Goal: Information Seeking & Learning: Learn about a topic

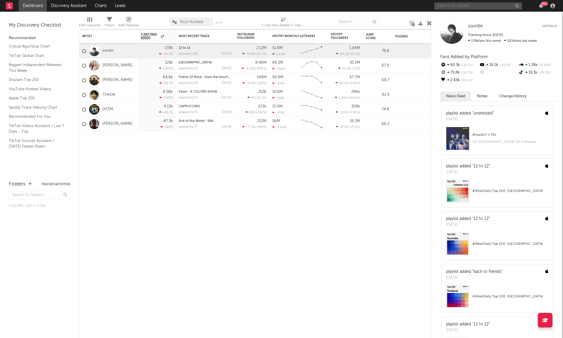
click at [460, 6] on input "text" at bounding box center [478, 5] width 88 height 7
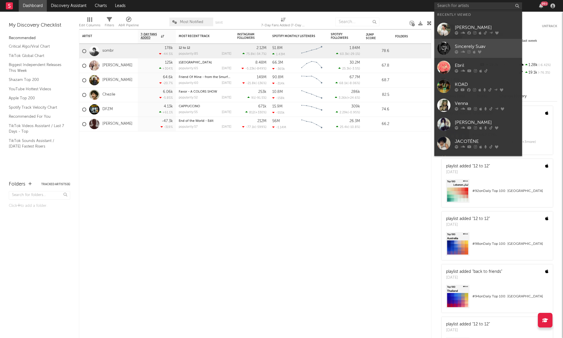
click at [454, 50] on link "Sincerely Suav" at bounding box center [478, 48] width 88 height 19
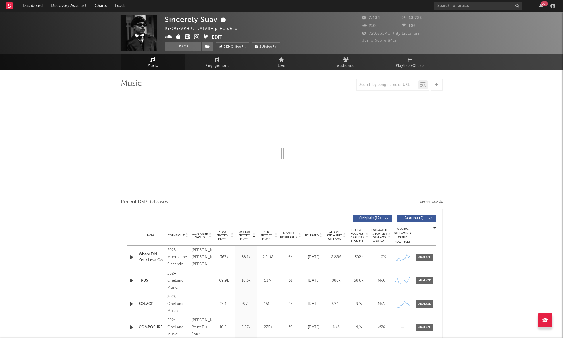
select select "6m"
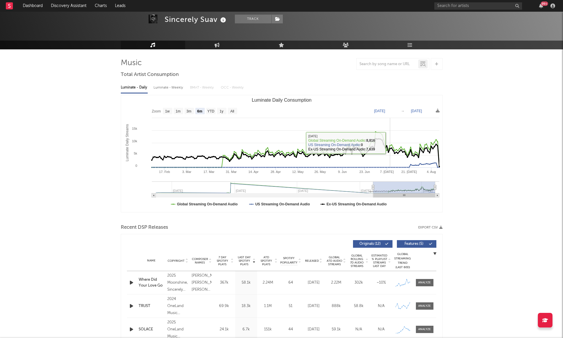
scroll to position [24, 0]
